Goal: Navigation & Orientation: Go to known website

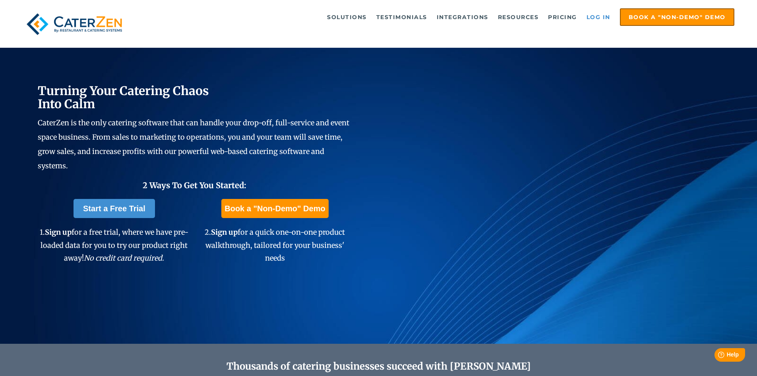
drag, startPoint x: 591, startPoint y: 13, endPoint x: 595, endPoint y: 22, distance: 9.7
click at [591, 13] on link "Log in" at bounding box center [599, 17] width 32 height 16
